Goal: Navigation & Orientation: Go to known website

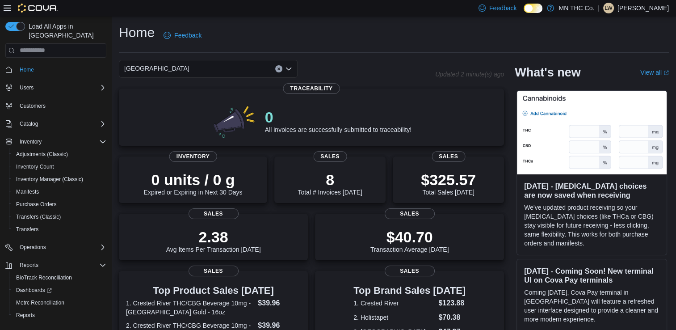
click at [632, 8] on p "Leah Williamette" at bounding box center [643, 8] width 51 height 11
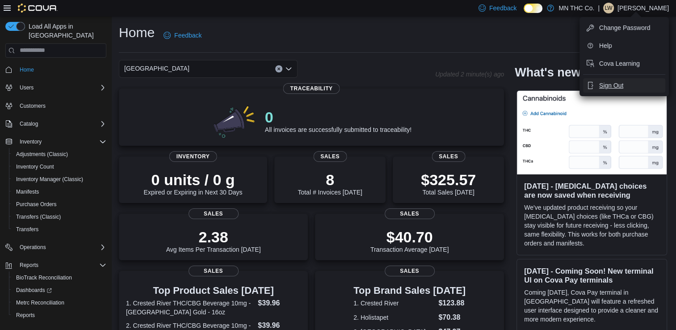
click at [615, 83] on span "Sign Out" at bounding box center [611, 85] width 24 height 9
